Goal: Communication & Community: Answer question/provide support

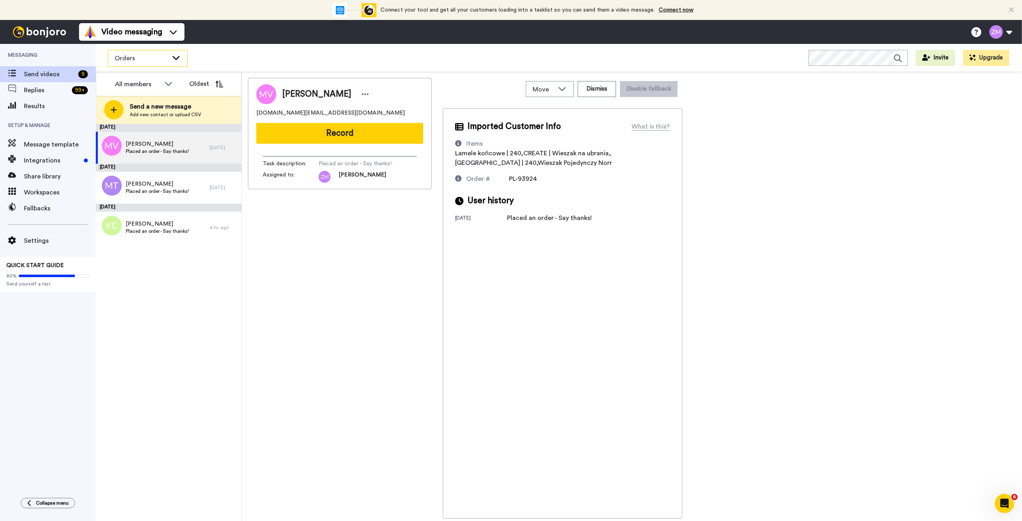
click at [175, 58] on icon at bounding box center [175, 58] width 7 height 4
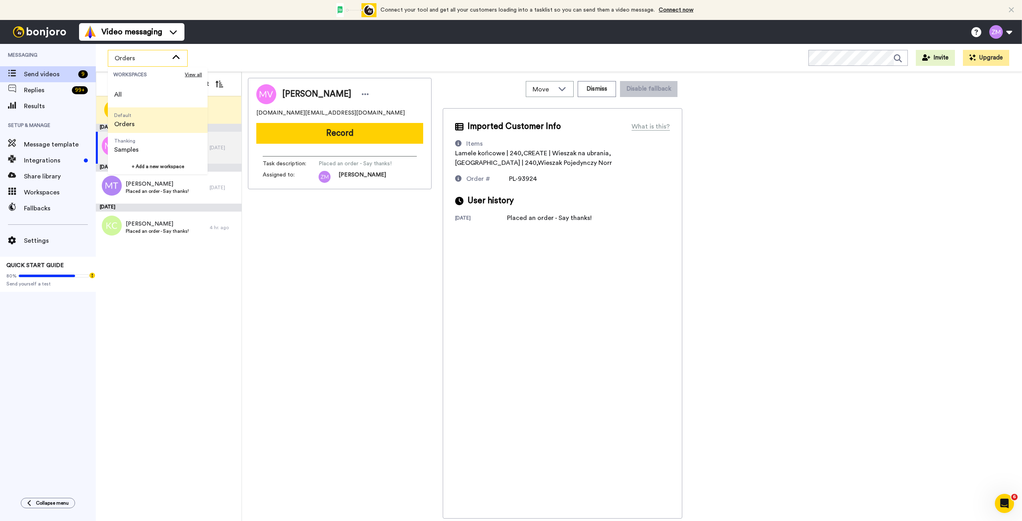
click at [152, 117] on li "Default Orders" at bounding box center [158, 120] width 100 height 26
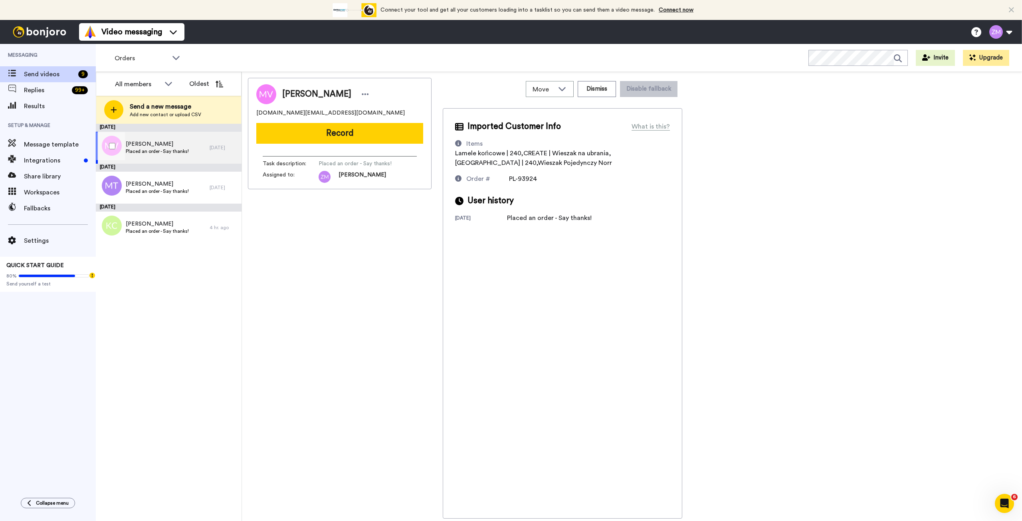
click at [182, 144] on span "Mihai Visternicean" at bounding box center [157, 144] width 63 height 8
click at [350, 134] on button "Record" at bounding box center [339, 133] width 167 height 21
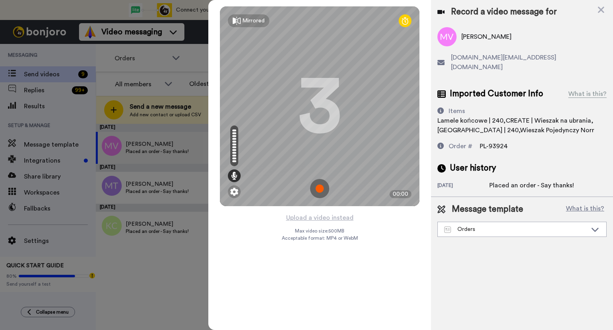
click at [318, 187] on img at bounding box center [319, 188] width 19 height 19
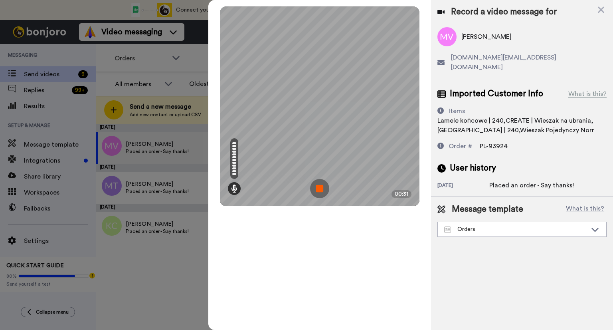
click at [318, 186] on img at bounding box center [319, 188] width 19 height 19
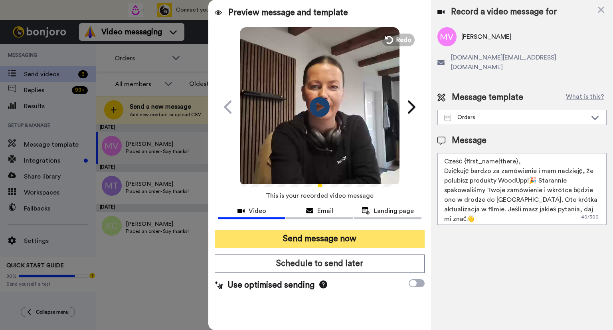
click at [362, 240] on button "Send message now" at bounding box center [320, 238] width 210 height 18
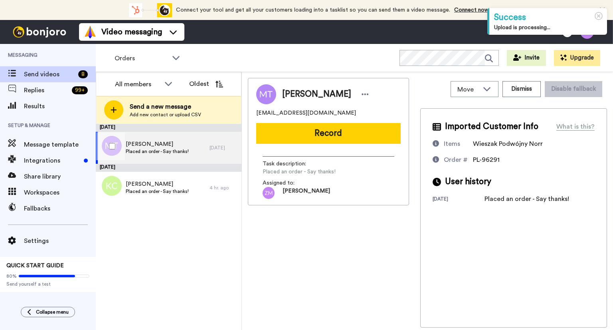
click at [166, 146] on span "Marta Truszyńska" at bounding box center [157, 144] width 63 height 8
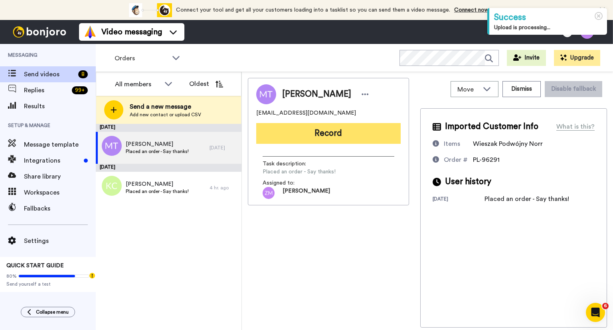
click at [351, 131] on button "Record" at bounding box center [328, 133] width 144 height 21
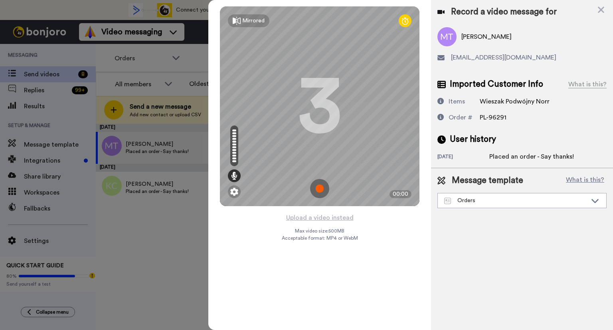
click at [319, 188] on img at bounding box center [319, 188] width 19 height 19
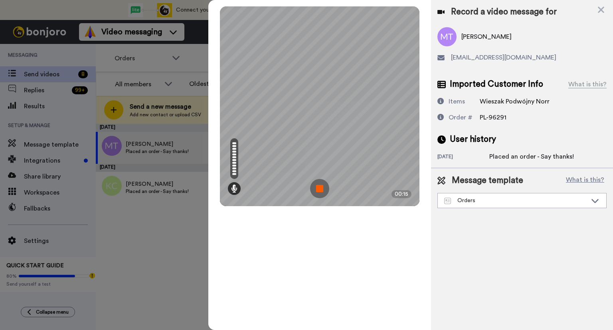
click at [314, 192] on img at bounding box center [319, 188] width 19 height 19
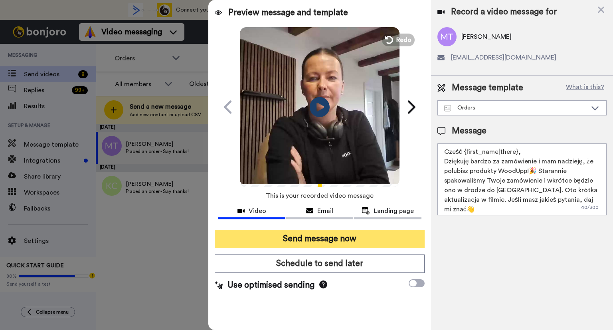
click at [321, 239] on button "Send message now" at bounding box center [320, 238] width 210 height 18
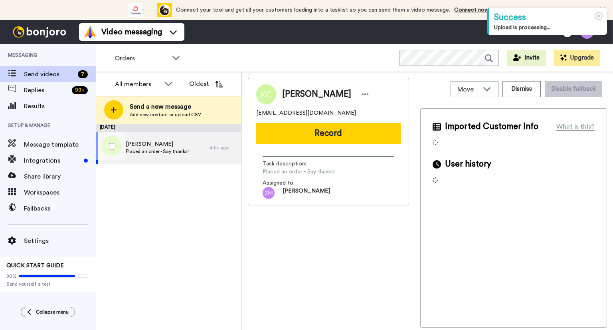
click at [170, 149] on span "Placed an order - Say thanks!" at bounding box center [157, 151] width 63 height 6
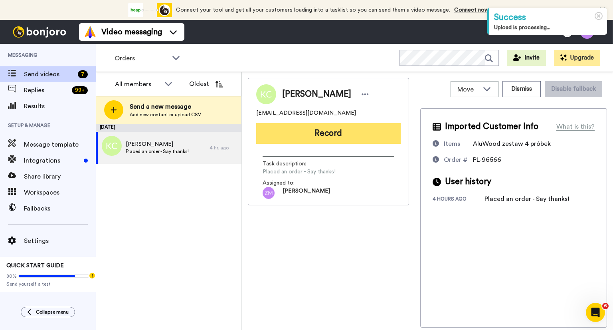
click at [331, 136] on button "Record" at bounding box center [328, 133] width 144 height 21
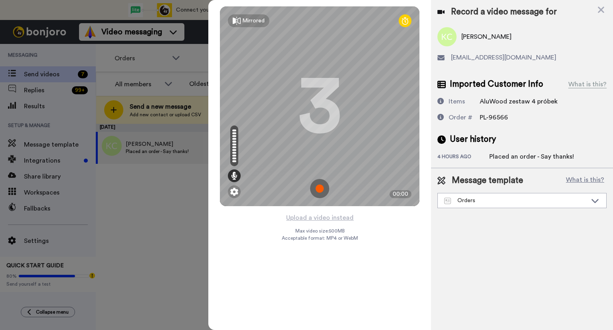
click at [319, 190] on img at bounding box center [319, 188] width 19 height 19
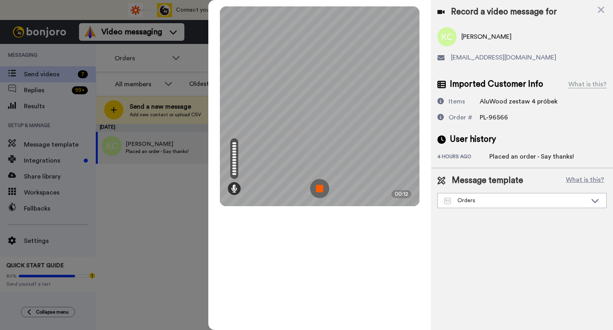
click at [319, 185] on img at bounding box center [319, 188] width 19 height 19
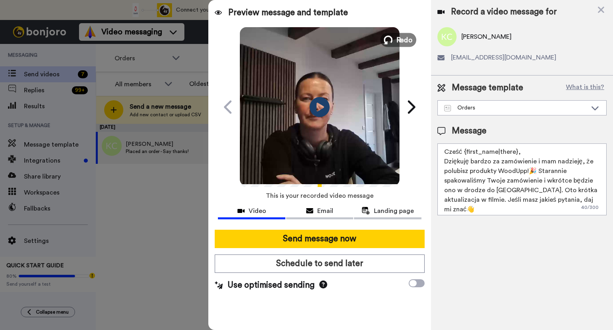
click at [393, 38] on icon at bounding box center [388, 40] width 9 height 9
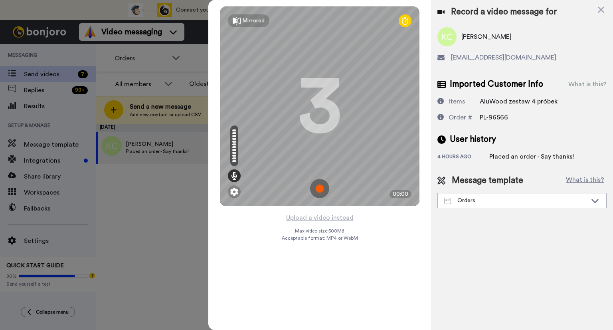
click at [319, 189] on img at bounding box center [319, 188] width 19 height 19
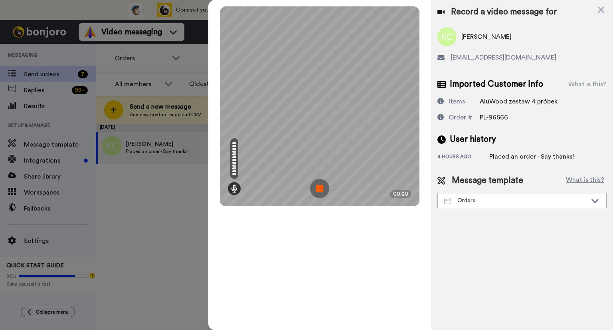
click at [316, 190] on img at bounding box center [319, 188] width 19 height 19
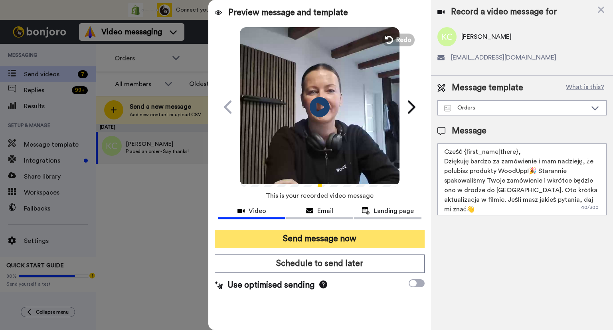
click at [360, 238] on button "Send message now" at bounding box center [320, 238] width 210 height 18
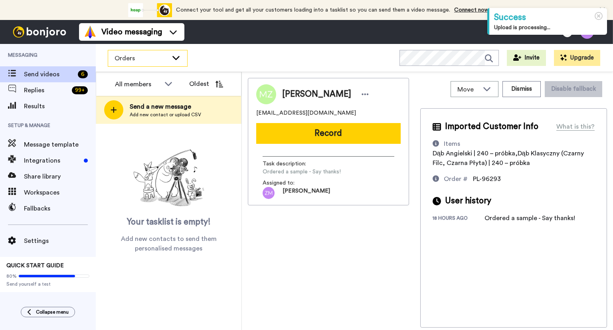
click at [176, 58] on icon at bounding box center [175, 58] width 7 height 4
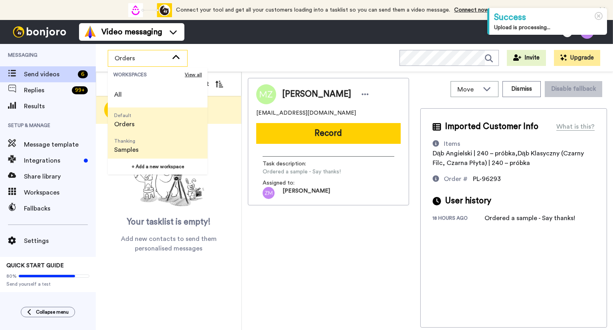
click at [153, 144] on li "Thanking Samples" at bounding box center [158, 146] width 100 height 26
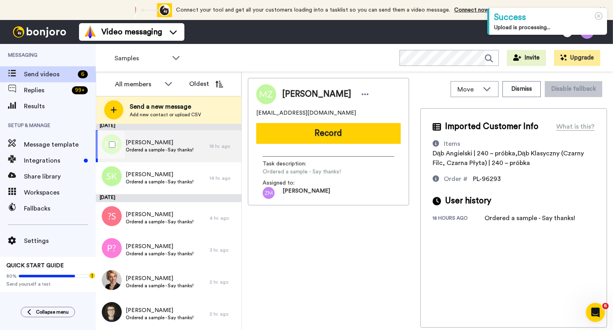
click at [153, 141] on span "Magdalena Zborowska" at bounding box center [160, 142] width 68 height 8
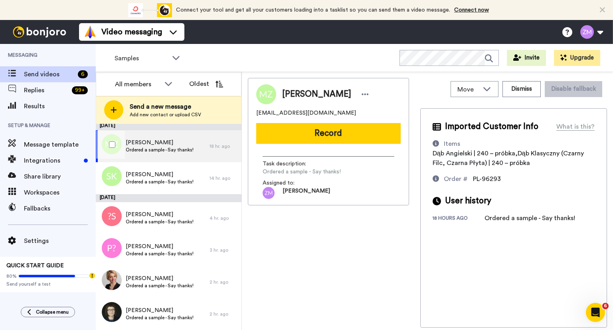
click at [171, 142] on span "Magdalena Zborowska" at bounding box center [160, 142] width 68 height 8
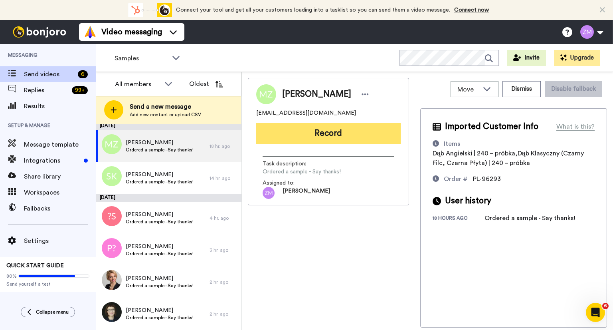
click at [320, 132] on button "Record" at bounding box center [328, 133] width 144 height 21
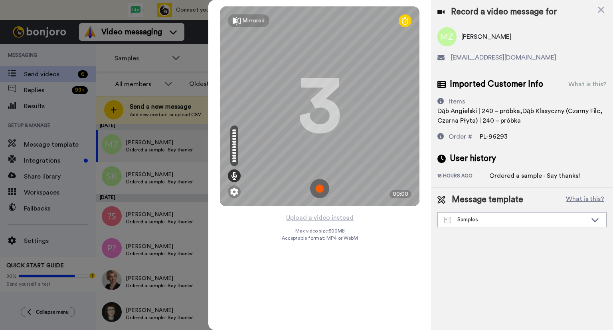
click at [319, 188] on img at bounding box center [319, 188] width 19 height 19
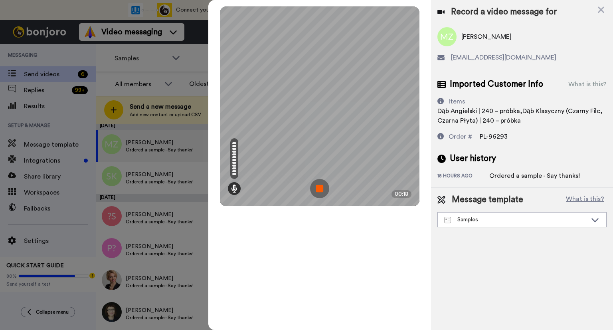
click at [319, 188] on img at bounding box center [319, 188] width 19 height 19
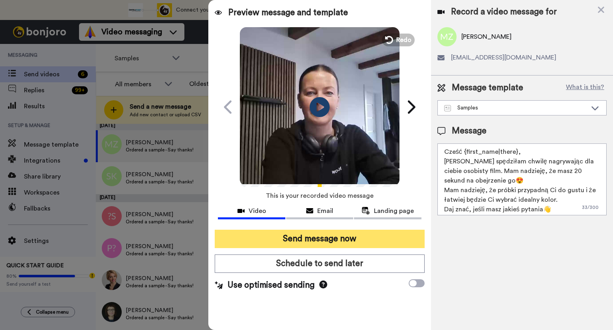
click at [378, 236] on button "Send message now" at bounding box center [320, 238] width 210 height 18
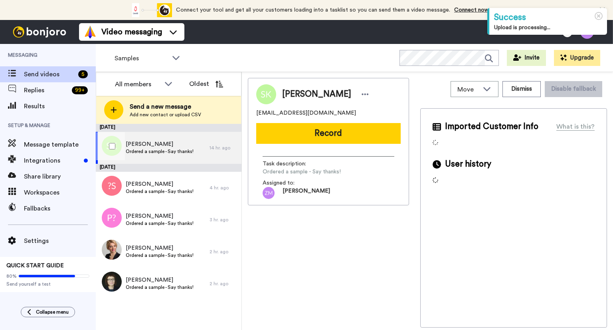
click at [171, 147] on span "Sławomir Kwiatkowski" at bounding box center [160, 144] width 68 height 8
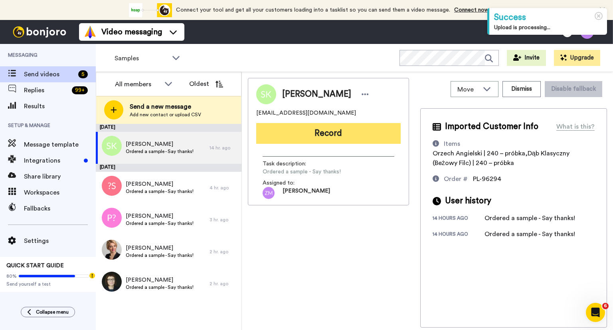
click at [324, 134] on button "Record" at bounding box center [328, 133] width 144 height 21
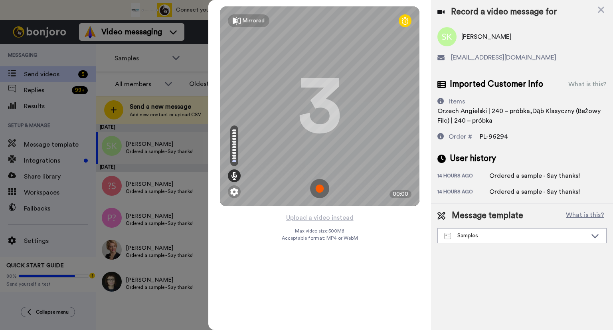
click at [318, 188] on img at bounding box center [319, 188] width 19 height 19
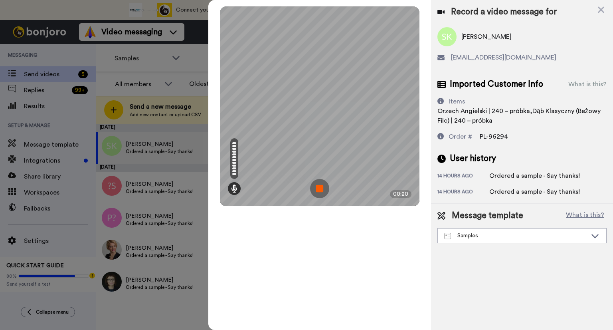
click at [318, 188] on img at bounding box center [319, 188] width 19 height 19
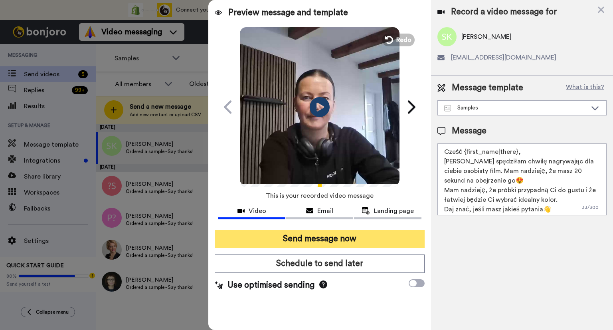
click at [396, 241] on button "Send message now" at bounding box center [320, 238] width 210 height 18
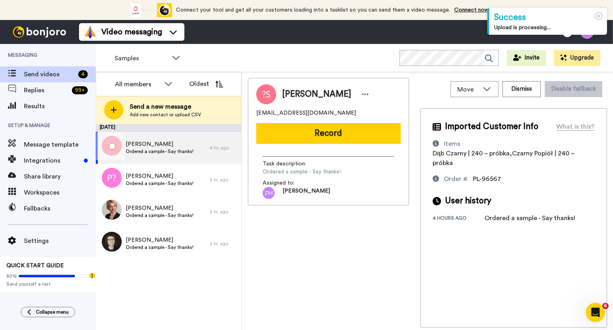
click at [142, 148] on span "Ordered a sample - Say thanks!" at bounding box center [160, 151] width 68 height 6
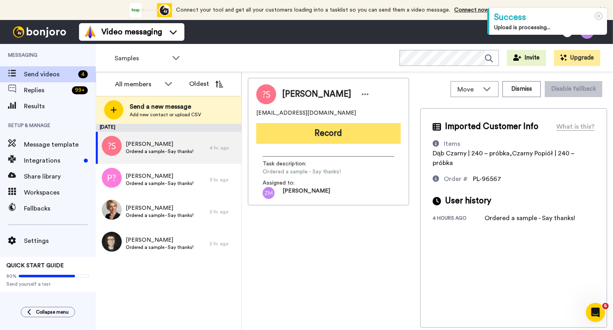
click at [314, 136] on button "Record" at bounding box center [328, 133] width 144 height 21
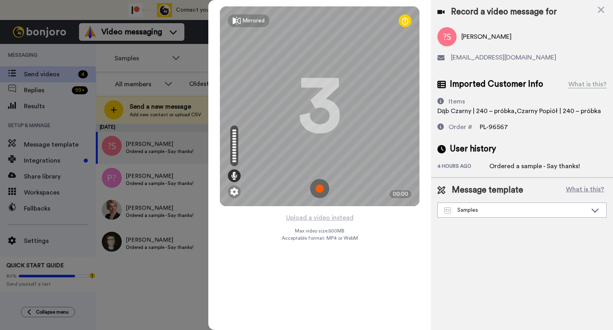
click at [317, 188] on img at bounding box center [319, 188] width 19 height 19
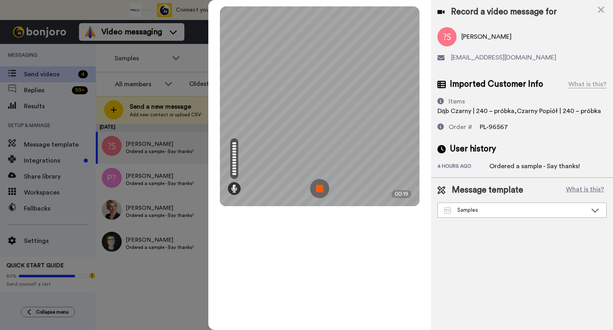
click at [317, 188] on img at bounding box center [319, 188] width 19 height 19
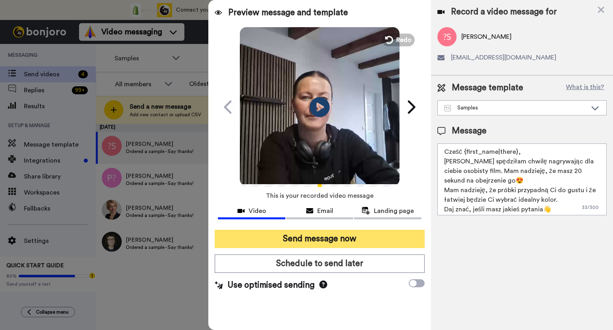
click at [347, 239] on button "Send message now" at bounding box center [320, 238] width 210 height 18
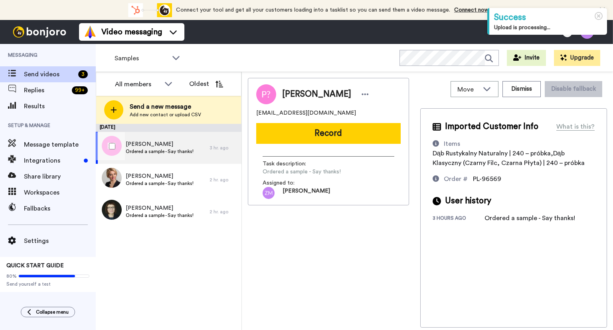
click at [185, 150] on span "Ordered a sample - Say thanks!" at bounding box center [160, 151] width 68 height 6
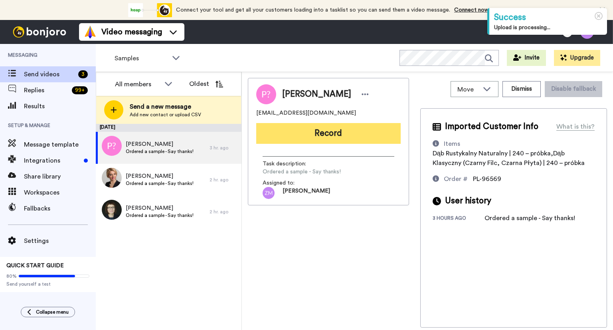
click at [314, 135] on button "Record" at bounding box center [328, 133] width 144 height 21
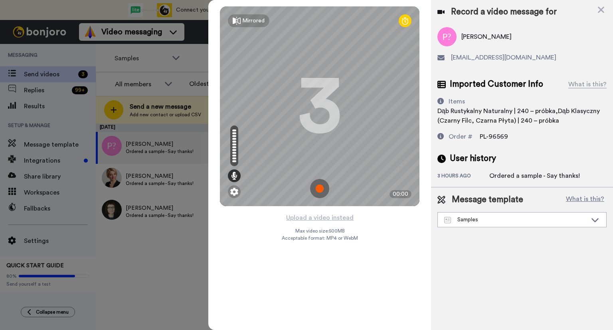
click at [319, 191] on img at bounding box center [319, 188] width 19 height 19
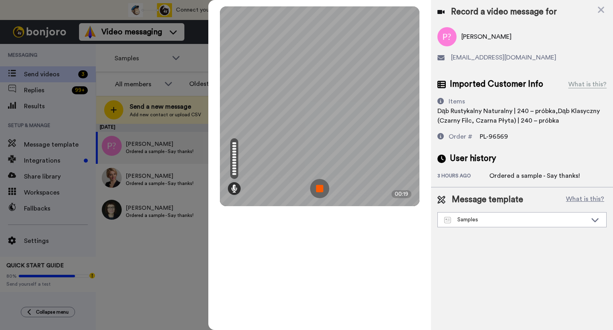
click at [312, 184] on img at bounding box center [319, 188] width 19 height 19
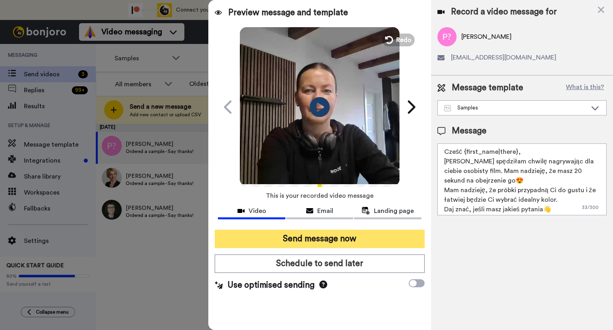
click at [401, 238] on button "Send message now" at bounding box center [320, 238] width 210 height 18
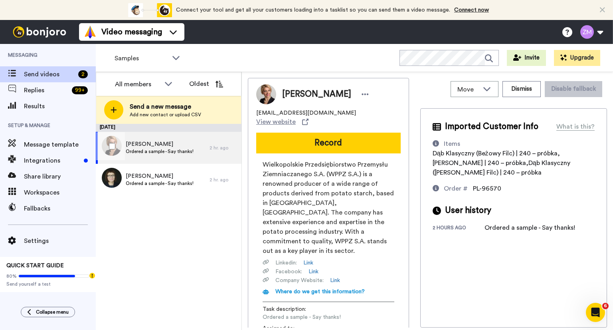
click at [201, 152] on div "[PERSON_NAME] Ordered a sample - Say thanks!" at bounding box center [153, 148] width 114 height 32
click at [514, 93] on button "Dismiss" at bounding box center [521, 89] width 38 height 16
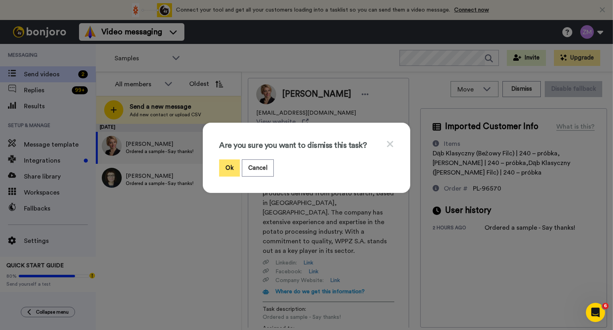
click at [227, 164] on button "Ok" at bounding box center [229, 167] width 21 height 17
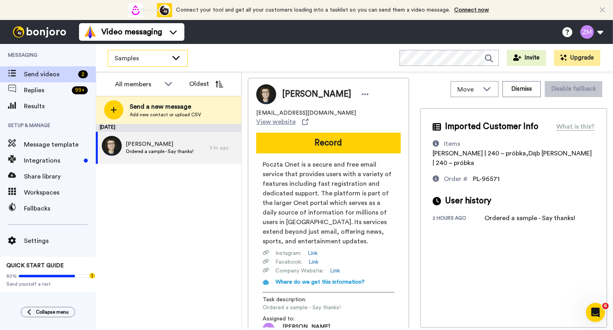
click at [174, 57] on icon at bounding box center [175, 58] width 7 height 4
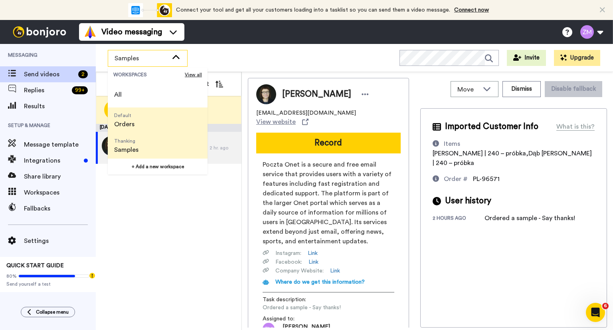
click at [139, 119] on span "Default Orders" at bounding box center [124, 120] width 33 height 26
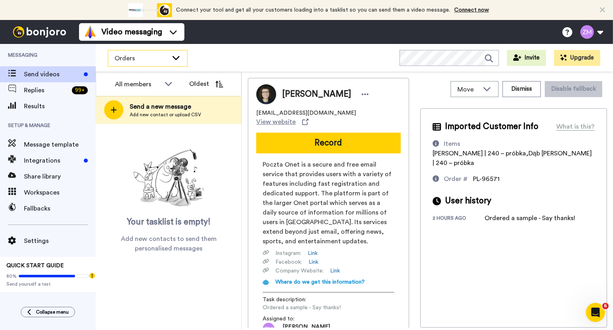
click at [175, 59] on icon at bounding box center [175, 58] width 7 height 4
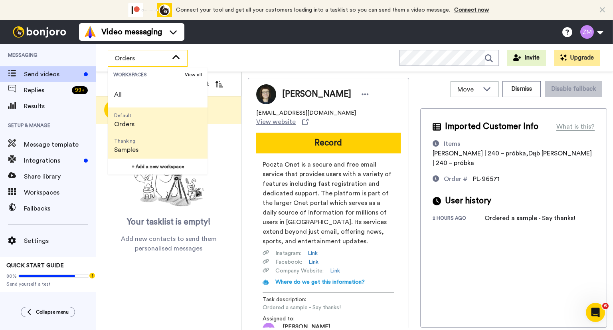
click at [142, 143] on span "Thanking Samples" at bounding box center [126, 146] width 37 height 26
